Goal: Task Accomplishment & Management: Use online tool/utility

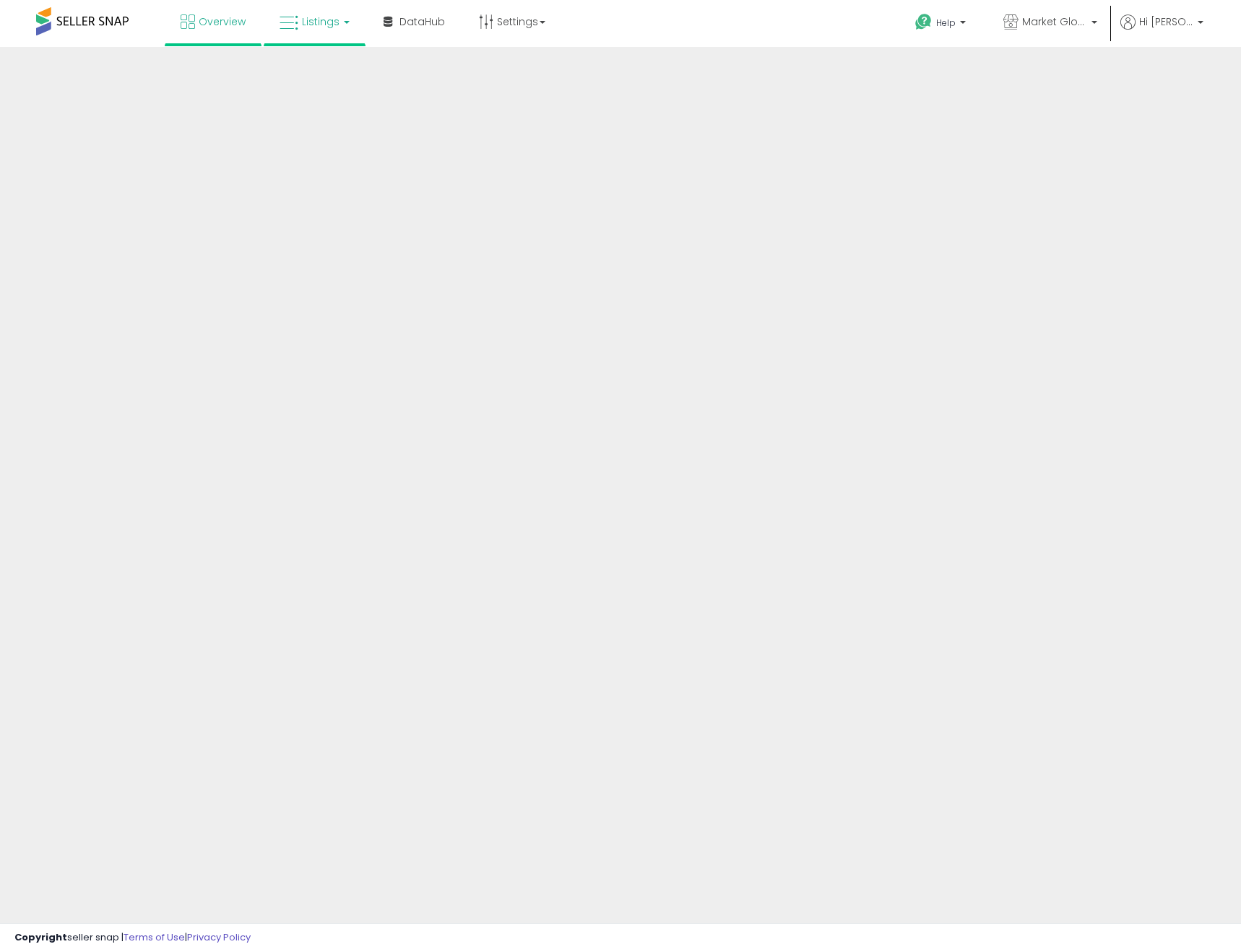
click at [317, 21] on span "Listings" at bounding box center [320, 22] width 38 height 15
click at [314, 79] on icon at bounding box center [325, 71] width 63 height 19
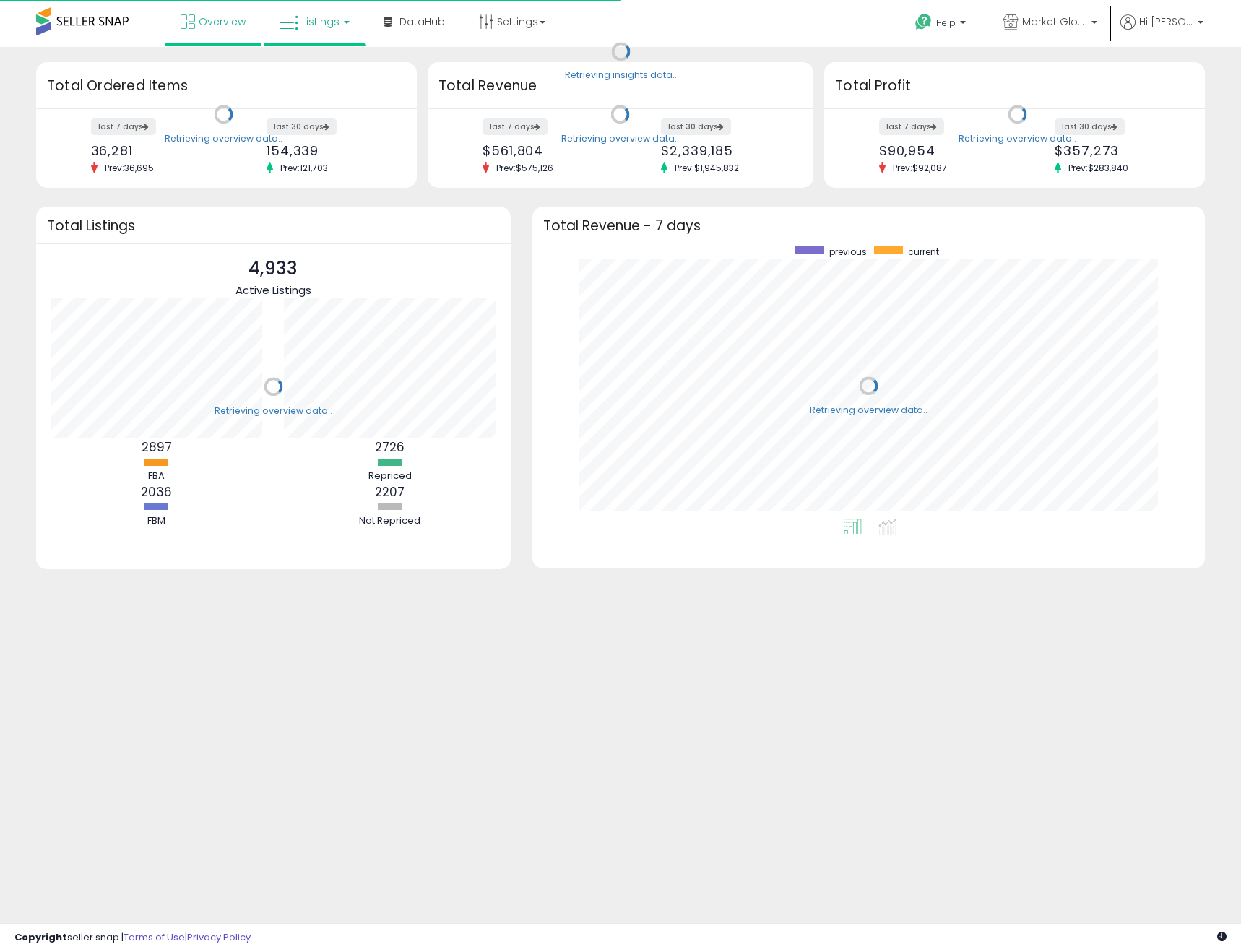
scroll to position [273, 644]
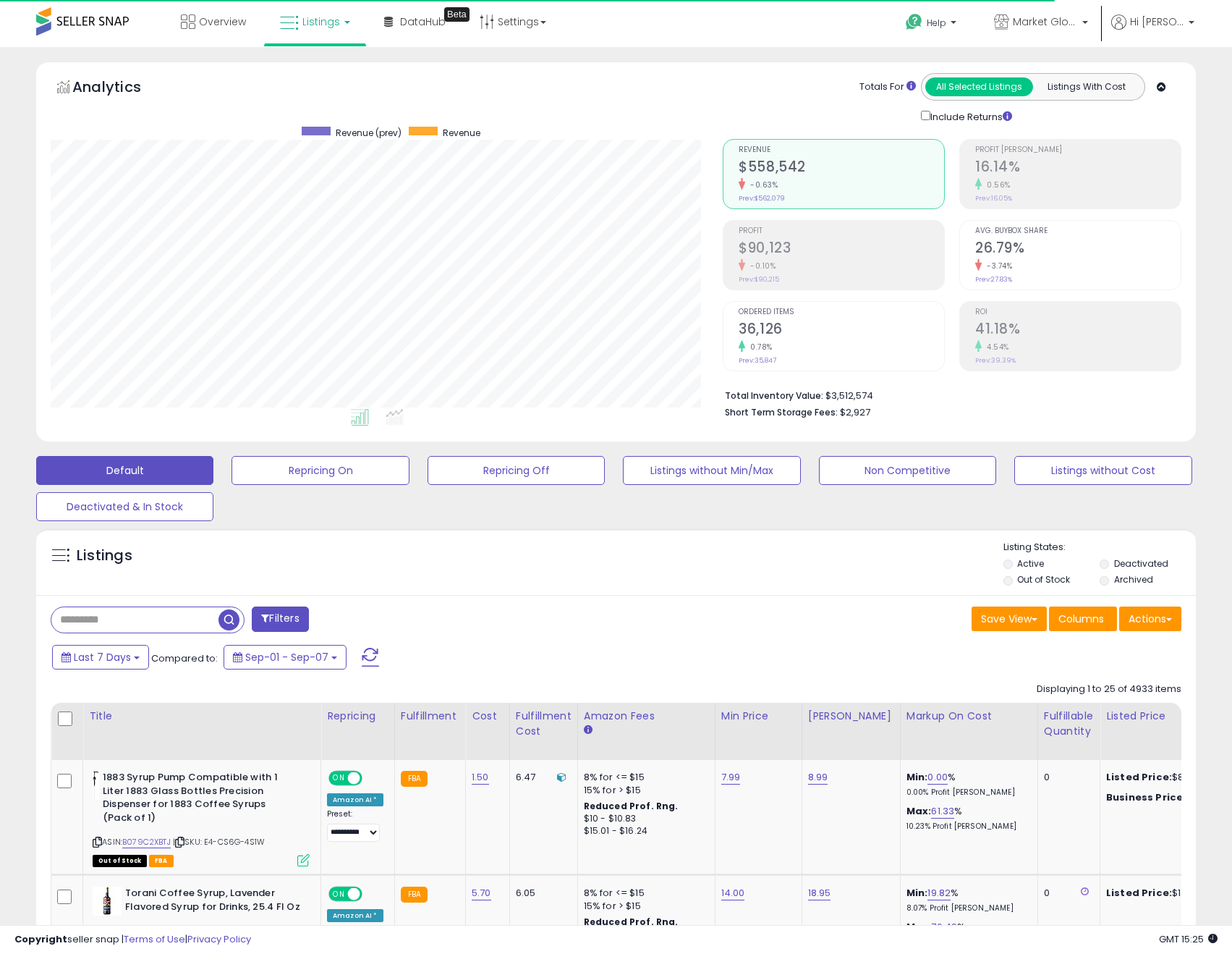
scroll to position [296, 673]
click at [1177, 619] on button "Actions" at bounding box center [1151, 619] width 62 height 25
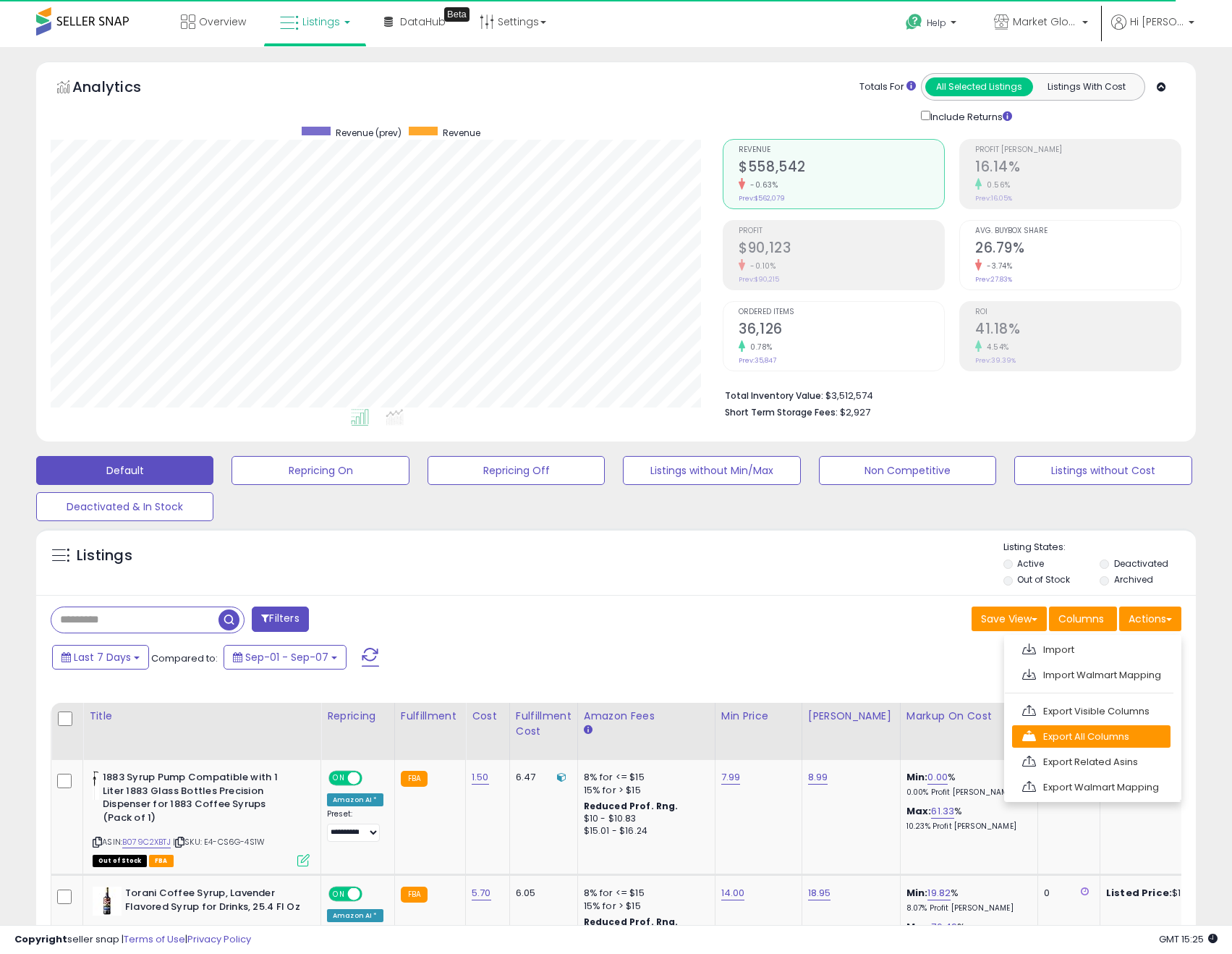
click at [1112, 730] on link "Export All Columns" at bounding box center [1091, 736] width 158 height 22
